Goal: Task Accomplishment & Management: Use online tool/utility

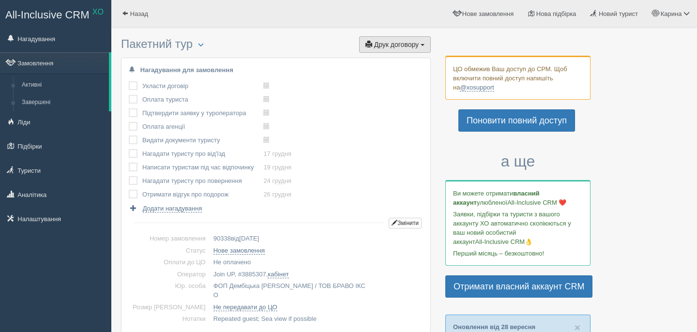
click at [397, 50] on button "Друк договору Друк" at bounding box center [395, 44] width 72 height 16
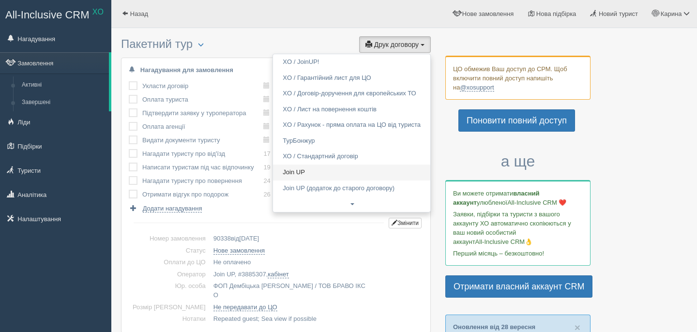
click at [294, 168] on link "Join UP" at bounding box center [351, 173] width 157 height 16
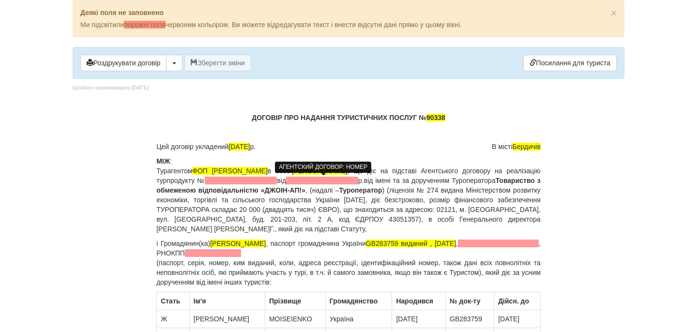
click at [277, 178] on span at bounding box center [241, 181] width 72 height 8
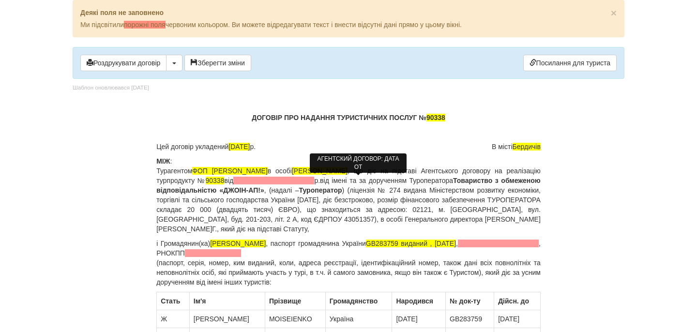
click at [314, 180] on span at bounding box center [273, 181] width 81 height 8
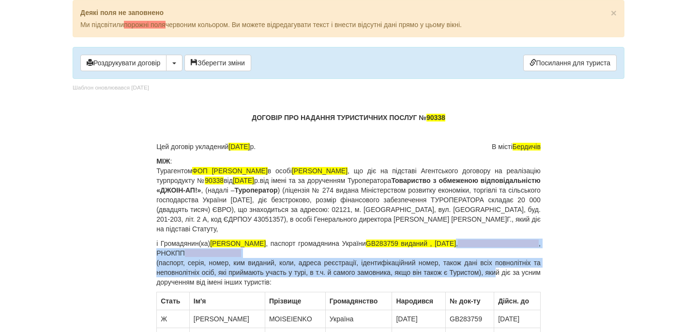
drag, startPoint x: 538, startPoint y: 243, endPoint x: 508, endPoint y: 273, distance: 42.4
click at [508, 273] on p "і Громадянин(ка) [PERSON_NAME] , паспорт громадянина [GEOGRAPHIC_DATA] GB283759…" at bounding box center [348, 263] width 384 height 48
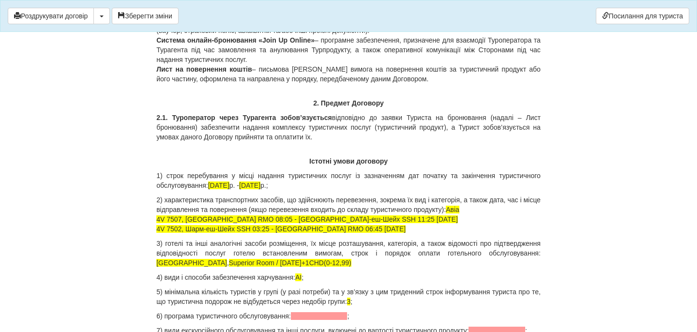
scroll to position [930, 0]
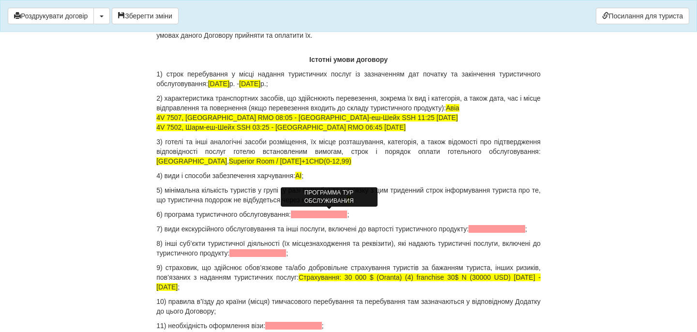
click at [339, 214] on span at bounding box center [319, 214] width 57 height 8
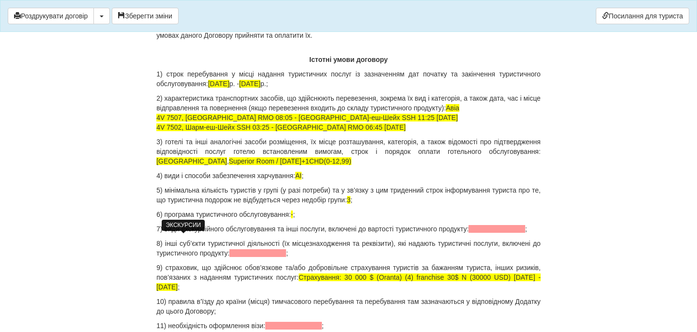
click at [468, 233] on span at bounding box center [496, 229] width 57 height 8
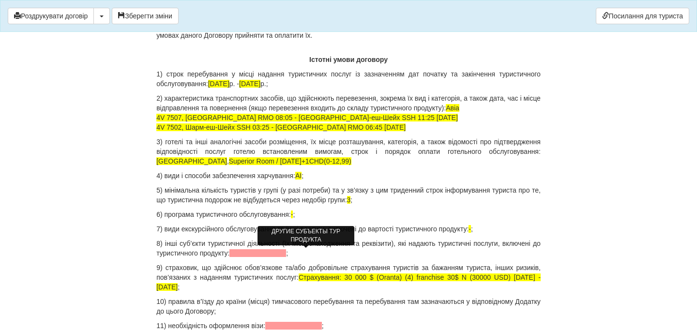
click at [286, 252] on span at bounding box center [257, 253] width 57 height 8
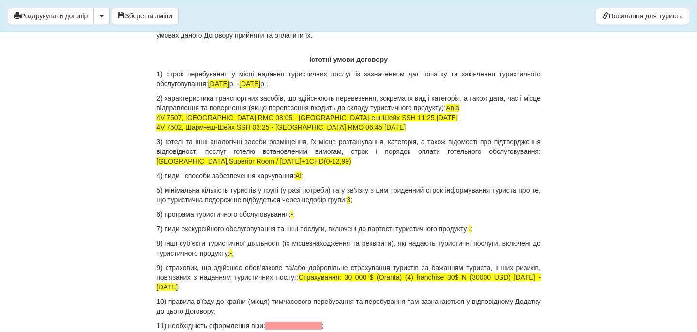
scroll to position [996, 0]
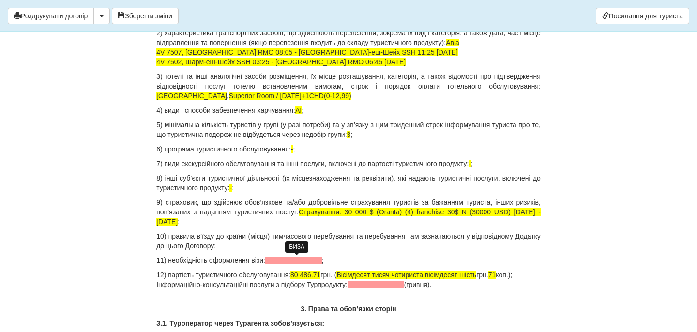
click at [280, 259] on span at bounding box center [293, 260] width 57 height 8
drag, startPoint x: 299, startPoint y: 275, endPoint x: 329, endPoint y: 276, distance: 29.5
click at [320, 276] on span "80 486.71" at bounding box center [305, 275] width 30 height 8
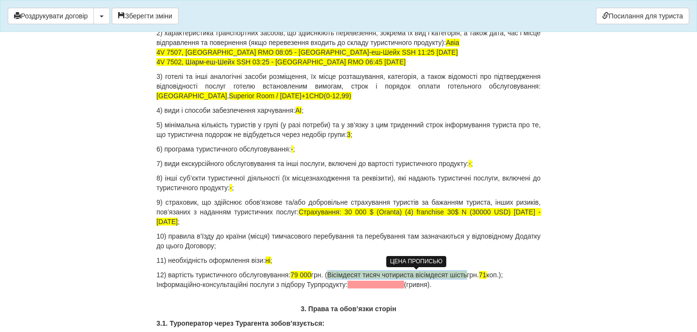
drag, startPoint x: 344, startPoint y: 275, endPoint x: 486, endPoint y: 273, distance: 141.8
click at [467, 274] on span "Вісімдесят тисяч чотириста вісімдесят шість" at bounding box center [397, 275] width 140 height 8
click at [442, 274] on p "12) вартість туристичного обслуговування: 79 000 грн. ( Сімдесят дев'ять тисяч …" at bounding box center [348, 279] width 384 height 19
click at [462, 276] on p "12) вартість туристичного обслуговування: 79 000 грн. ( Сімдесят дев'ять тисяч …" at bounding box center [348, 279] width 384 height 19
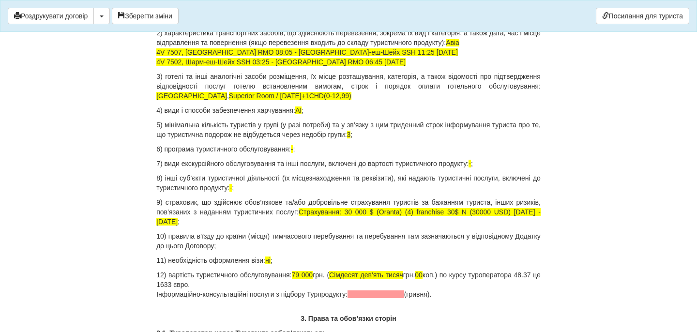
drag, startPoint x: 459, startPoint y: 294, endPoint x: 147, endPoint y: 294, distance: 311.6
drag, startPoint x: 466, startPoint y: 275, endPoint x: 471, endPoint y: 286, distance: 11.7
click at [471, 286] on p "12) вартість туристичного обслуговування: 79 000 грн. ( Сімдесят дев'ять тисяч …" at bounding box center [348, 284] width 384 height 29
copy p "по курсу туроператора 48.37 це 1633 євро."
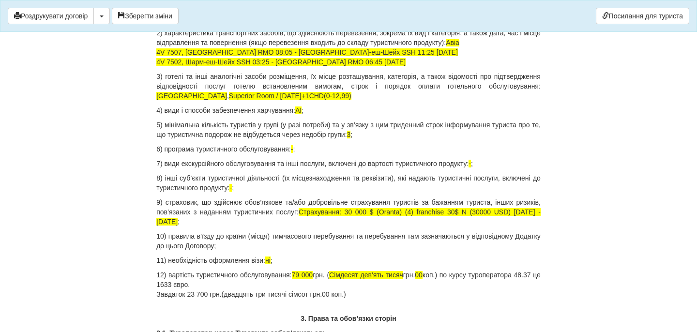
click at [371, 298] on p "12) вартість туристичного обслуговування: 79 000 грн. ( Сімдесят дев'ять тисяч …" at bounding box center [348, 284] width 384 height 29
click at [482, 296] on p "12) вартість туристичного обслуговування: 79 000 грн. ( Сімдесят дев'ять тисяч …" at bounding box center [348, 284] width 384 height 29
click at [519, 294] on p "12) вартість туристичного обслуговування: 79 000 грн. ( Сімдесят дев'ять тисяч …" at bounding box center [348, 284] width 384 height 29
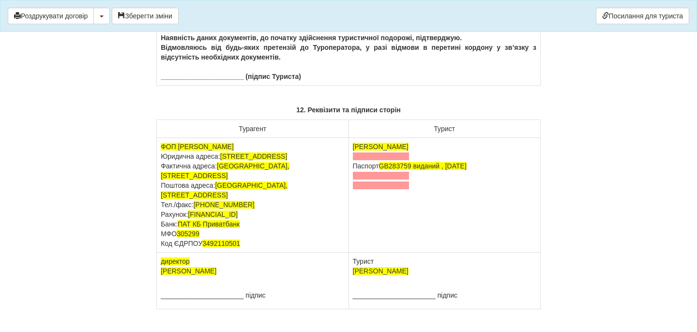
scroll to position [6202, 0]
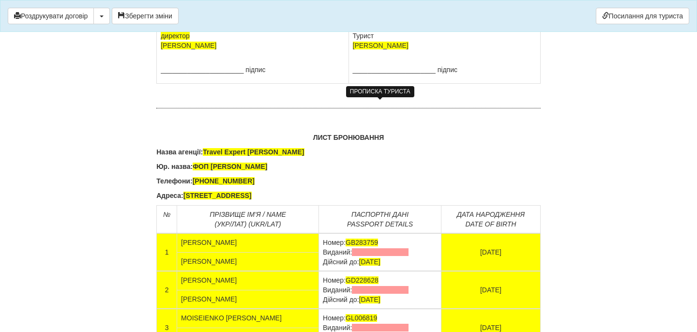
drag, startPoint x: 417, startPoint y: 122, endPoint x: 352, endPoint y: 113, distance: 64.9
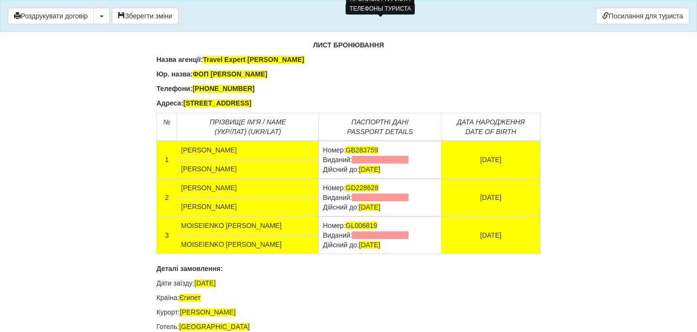
scroll to position [6452, 0]
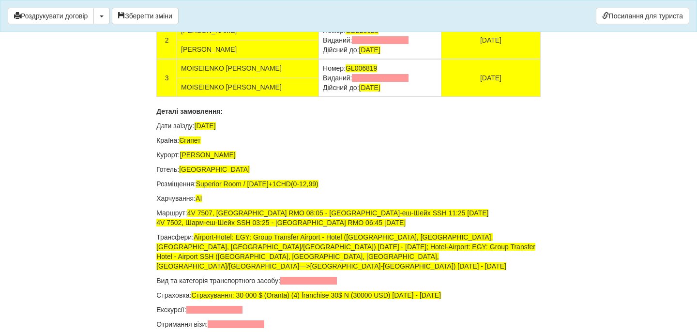
drag, startPoint x: 396, startPoint y: 178, endPoint x: 299, endPoint y: 175, distance: 96.8
click at [319, 21] on td "Номер: GB283759 Виданий: Дійсний до: [DATE]" at bounding box center [380, 3] width 122 height 38
drag, startPoint x: 392, startPoint y: 214, endPoint x: 299, endPoint y: 214, distance: 92.4
click at [319, 59] on td "Номер: GD228628 Виданий: Дійсний до: [DATE]" at bounding box center [380, 40] width 122 height 38
drag, startPoint x: 390, startPoint y: 254, endPoint x: 299, endPoint y: 252, distance: 90.5
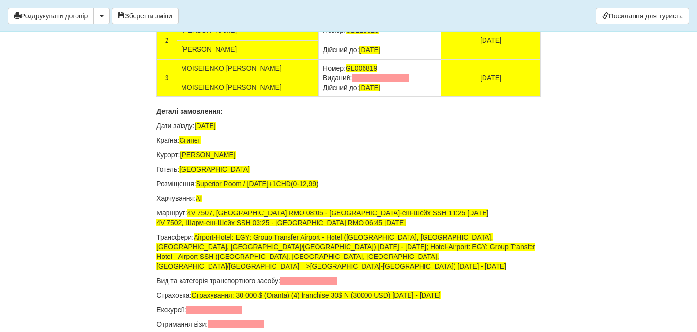
click at [319, 97] on td "Номер: GL006819 Виданий: Дійсний до: [DATE]" at bounding box center [380, 78] width 122 height 38
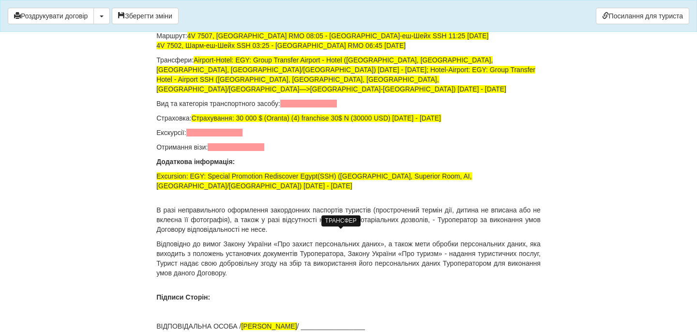
scroll to position [6672, 0]
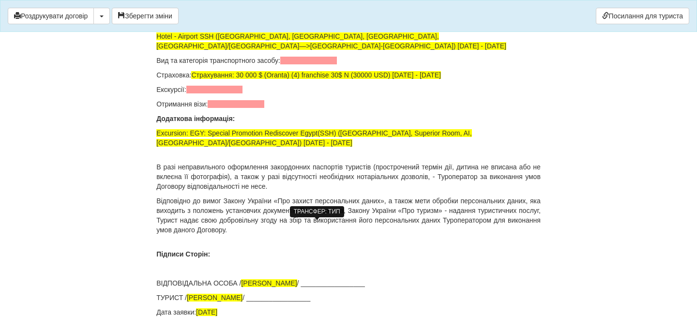
click at [297, 64] on span at bounding box center [308, 61] width 57 height 8
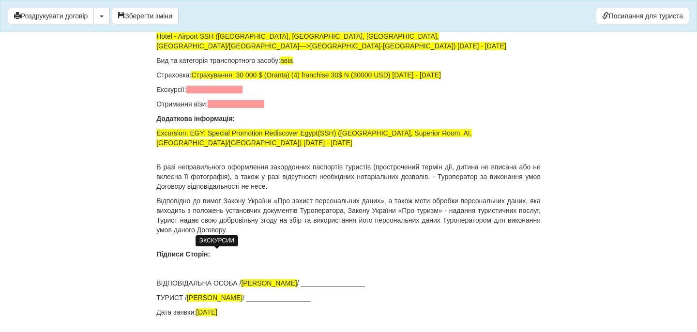
click at [220, 93] on span at bounding box center [214, 90] width 57 height 8
click at [239, 108] on span at bounding box center [236, 104] width 57 height 8
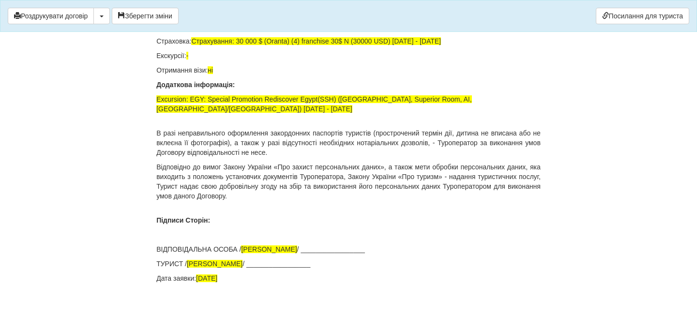
scroll to position [6870, 0]
click at [157, 9] on button "Зберегти зміни" at bounding box center [145, 16] width 67 height 16
click at [91, 14] on button "Роздрукувати договір" at bounding box center [51, 16] width 86 height 16
